Goal: Task Accomplishment & Management: Manage account settings

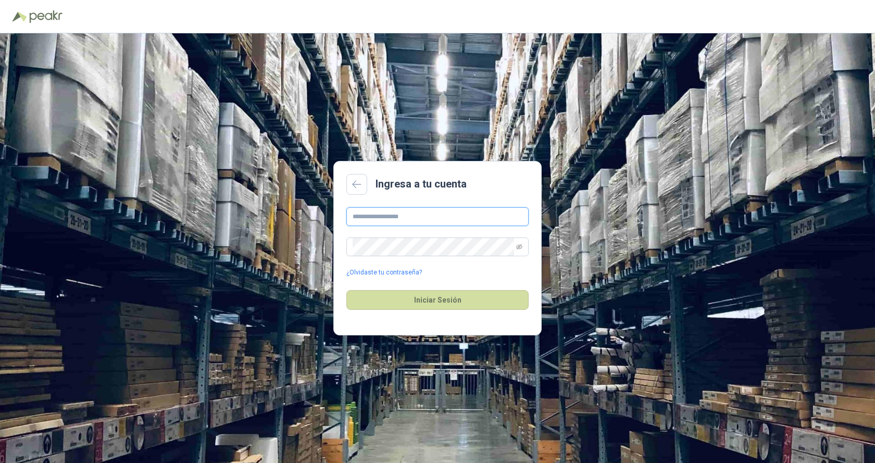
click at [359, 215] on input "text" at bounding box center [437, 216] width 182 height 19
type input "**********"
click at [431, 297] on button "Iniciar Sesión" at bounding box center [437, 300] width 182 height 20
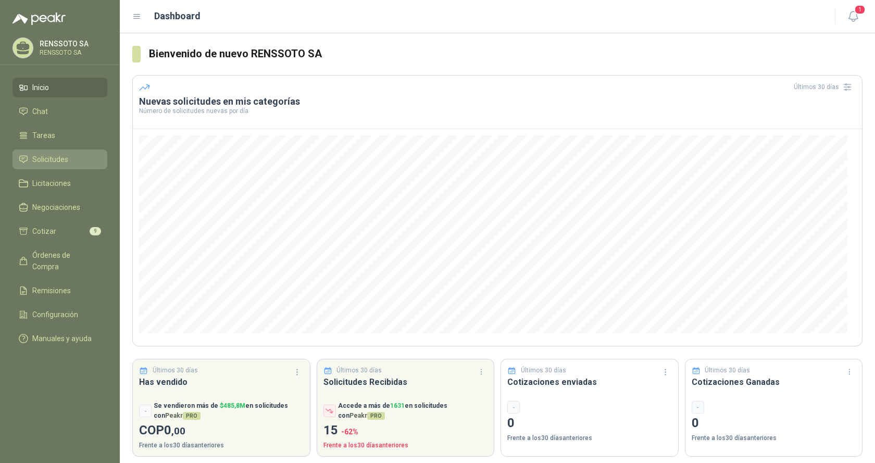
click at [49, 156] on span "Solicitudes" at bounding box center [50, 159] width 36 height 11
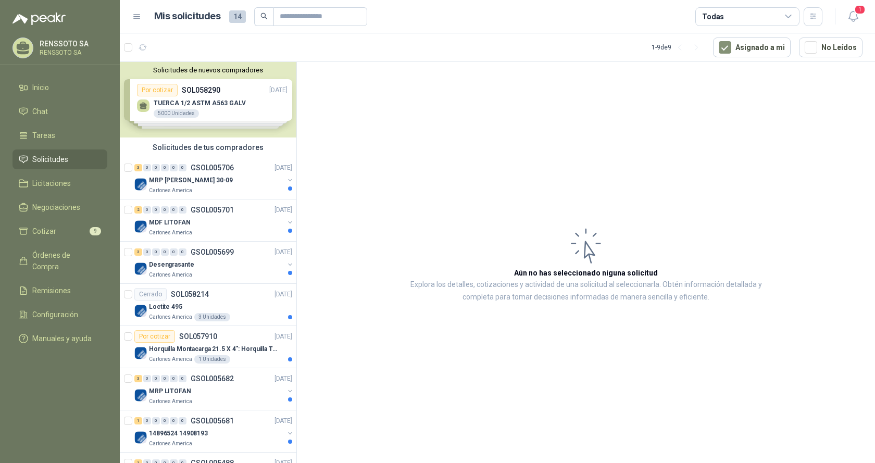
click at [202, 91] on div "Solicitudes de nuevos compradores Por cotizar SOL058290 [DATE] TUERCA 1/2 ASTM …" at bounding box center [208, 100] width 177 height 76
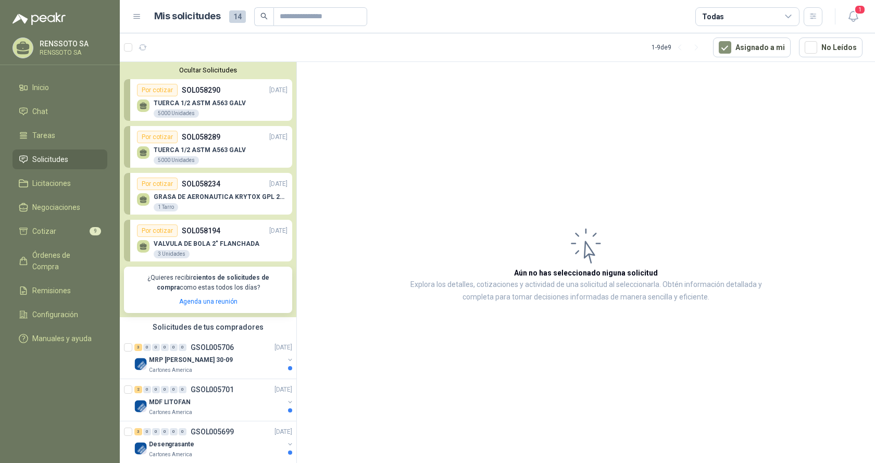
click at [202, 91] on p "SOL058290" at bounding box center [201, 89] width 39 height 11
click at [269, 90] on p "[DATE]" at bounding box center [278, 90] width 18 height 10
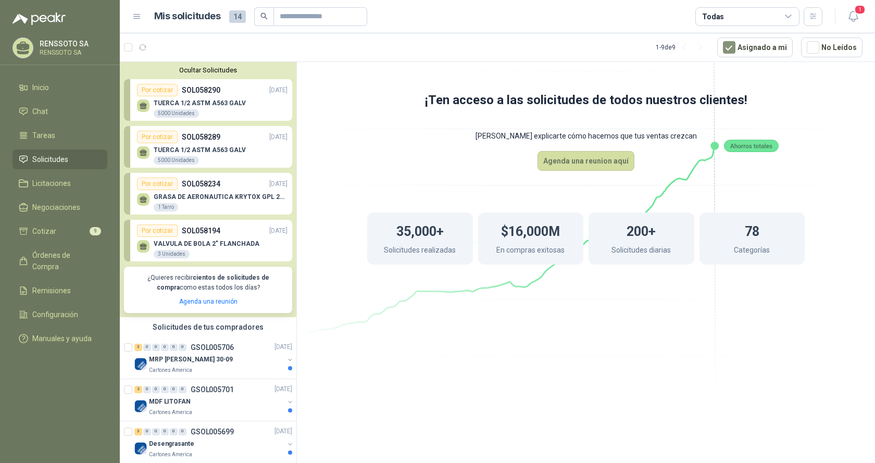
click at [156, 89] on div "Por cotizar" at bounding box center [157, 90] width 41 height 12
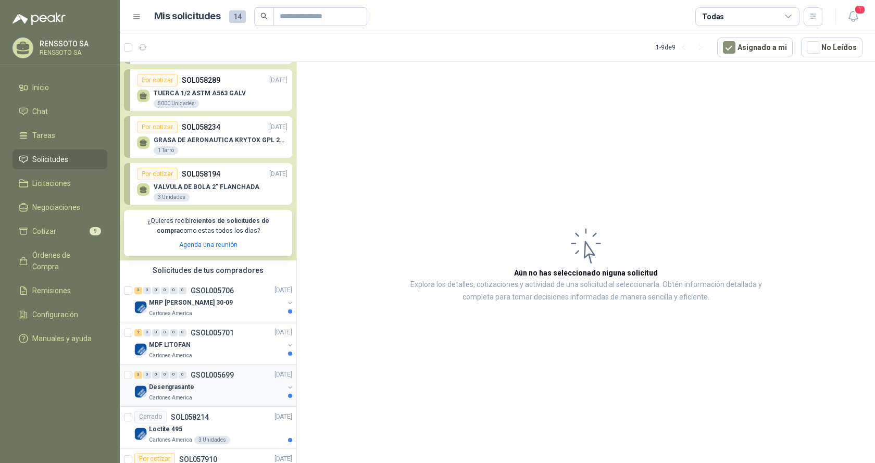
scroll to position [5, 0]
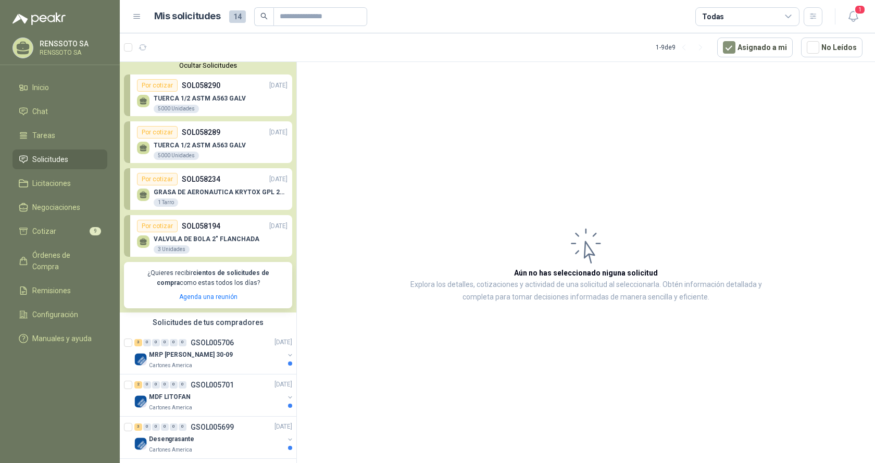
click at [207, 64] on button "Ocultar Solicitudes" at bounding box center [208, 65] width 168 height 8
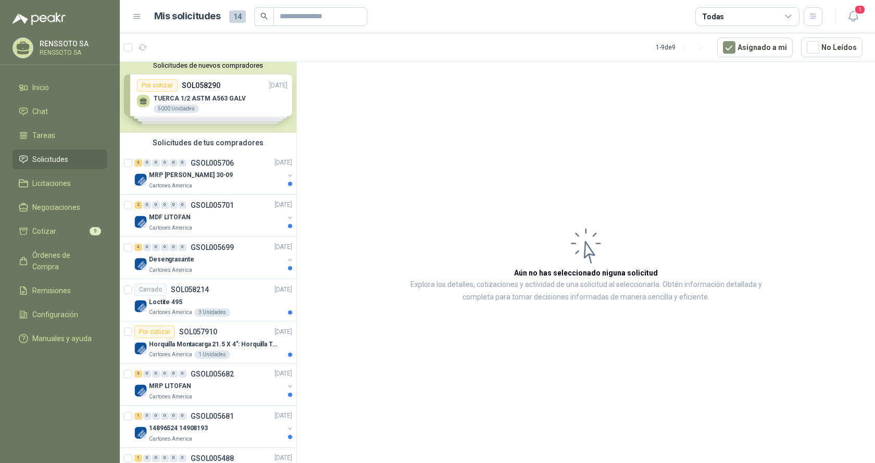
click at [198, 143] on div "Solicitudes de tus compradores" at bounding box center [208, 143] width 177 height 20
click at [274, 160] on p "[DATE]" at bounding box center [283, 163] width 18 height 10
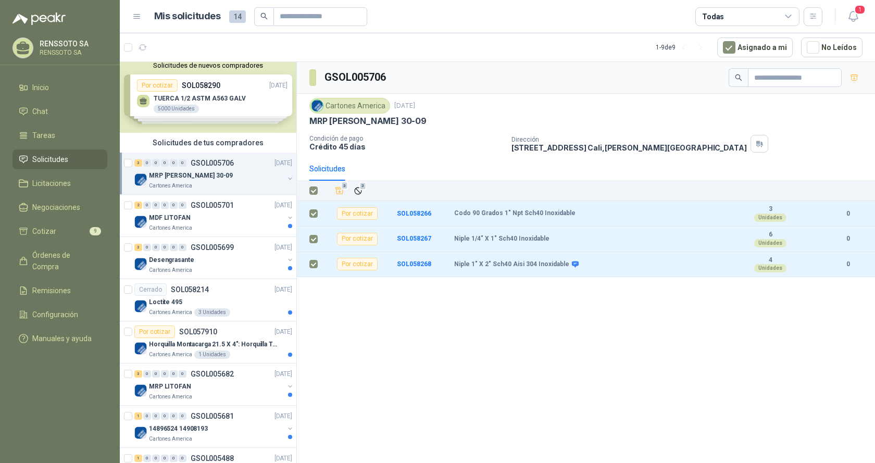
click at [429, 329] on div "GSOL005706 Cartones America [DATE] MRP MOLINO 30-09 Condición de pago Crédito 4…" at bounding box center [586, 264] width 578 height 405
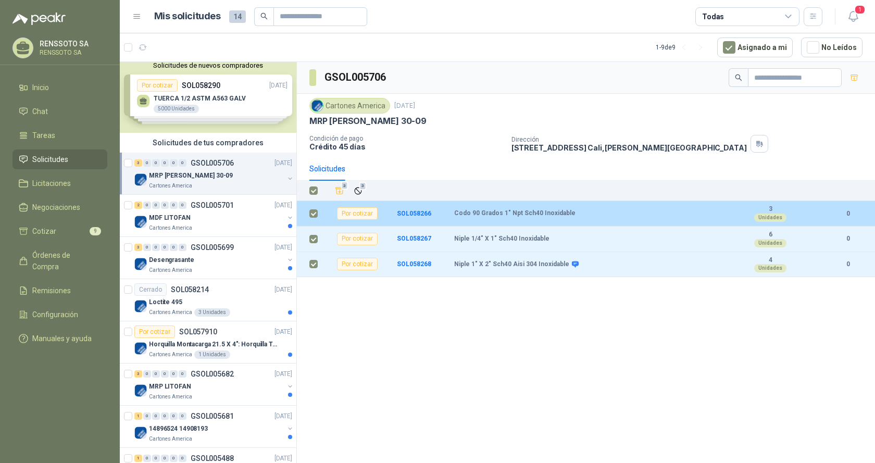
click at [354, 215] on div "Por cotizar" at bounding box center [357, 213] width 41 height 12
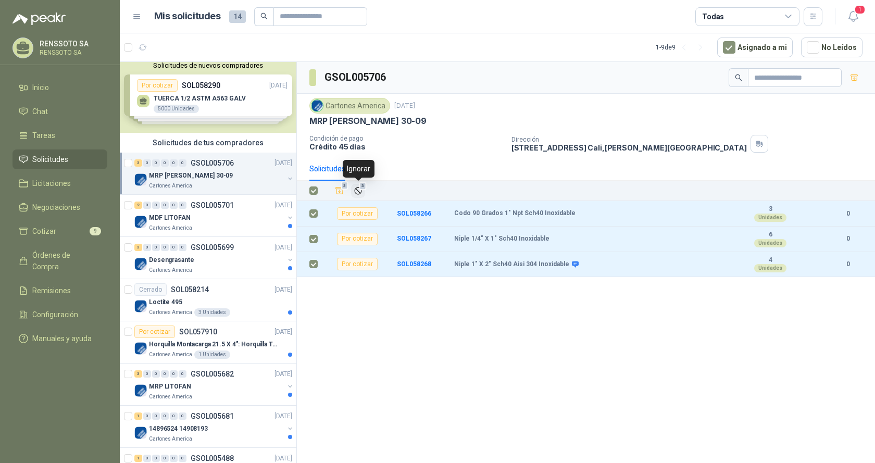
click at [357, 192] on icon "Ignorar" at bounding box center [358, 190] width 9 height 9
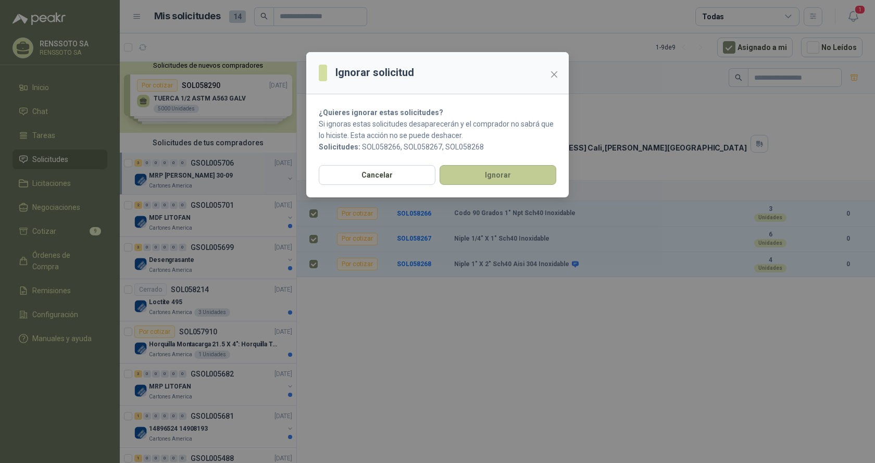
click at [487, 172] on button "Ignorar" at bounding box center [497, 175] width 117 height 20
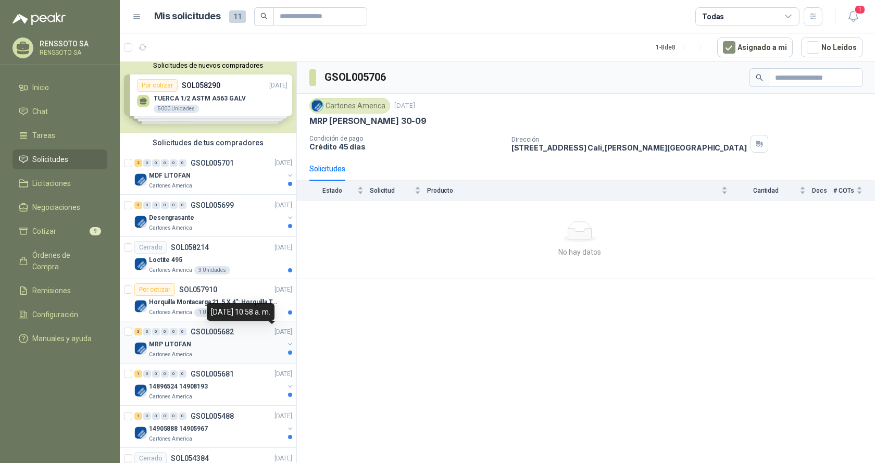
scroll to position [43, 0]
